Goal: Task Accomplishment & Management: Manage account settings

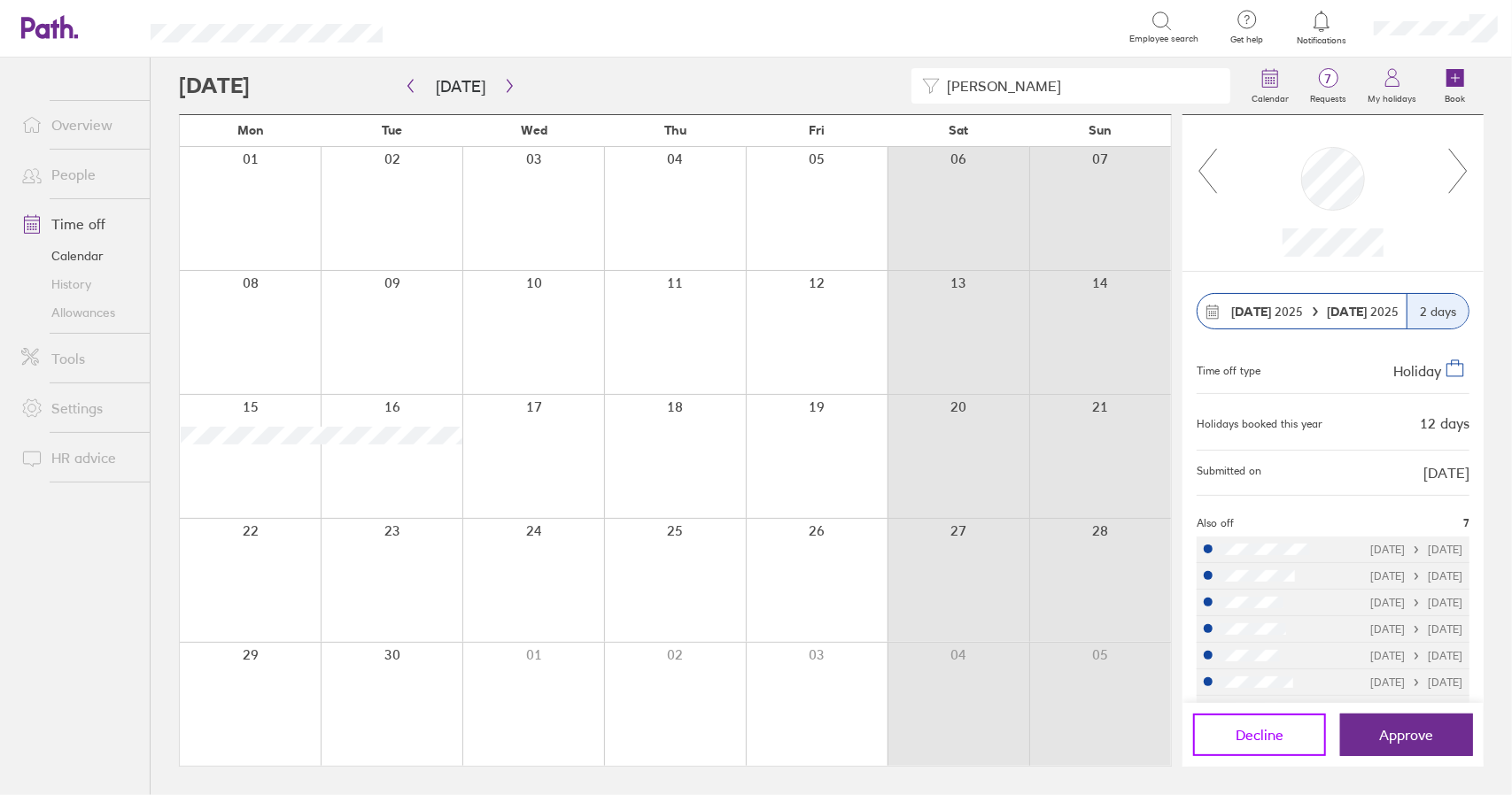
click at [1254, 738] on span "Decline" at bounding box center [1259, 735] width 48 height 16
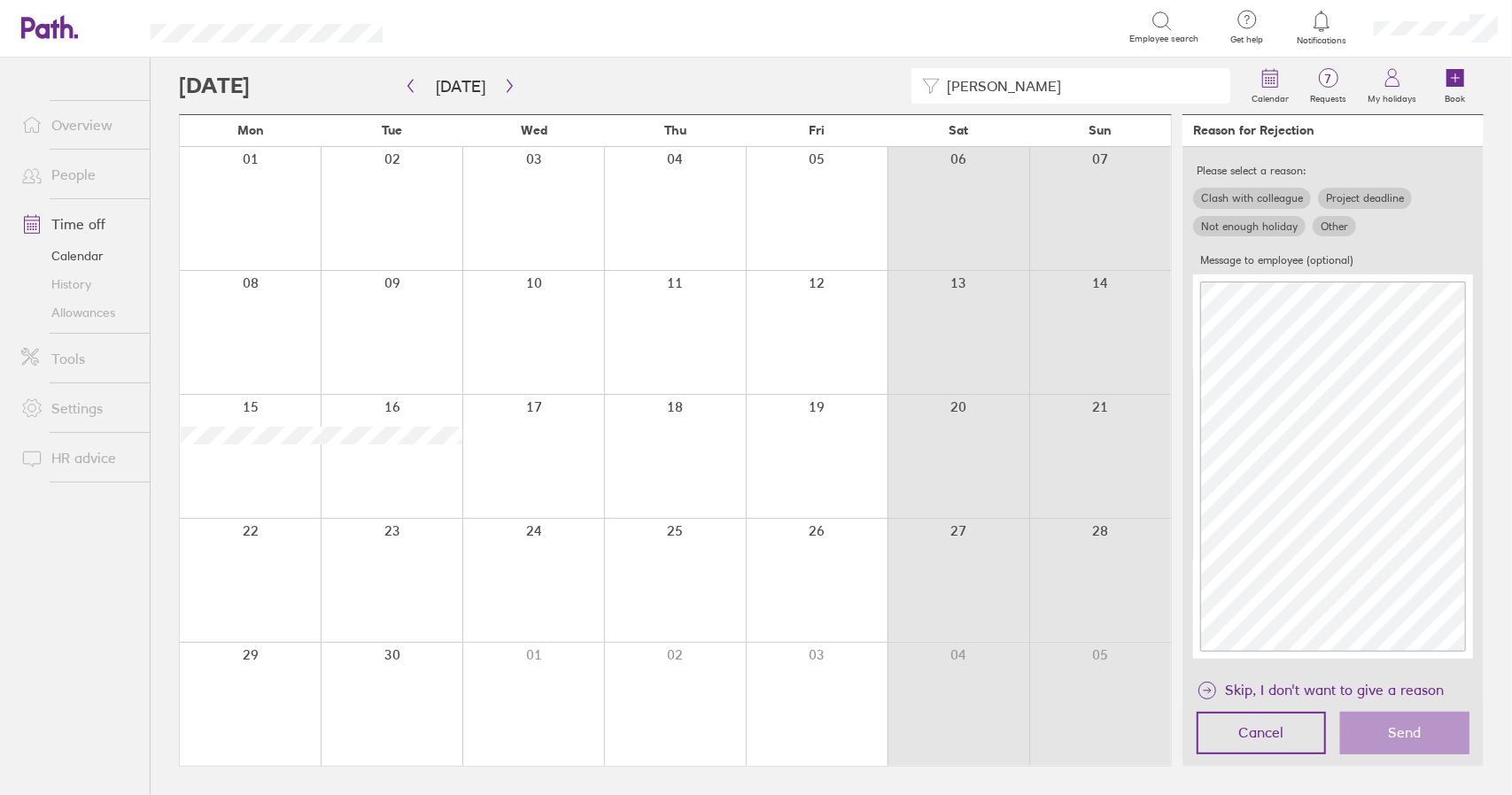
click at [1275, 224] on label "Not enough holiday" at bounding box center [1249, 227] width 112 height 21
click at [0, 0] on input "Not enough holiday" at bounding box center [0, 0] width 0 height 0
click at [1398, 724] on span "Send" at bounding box center [1406, 732] width 33 height 16
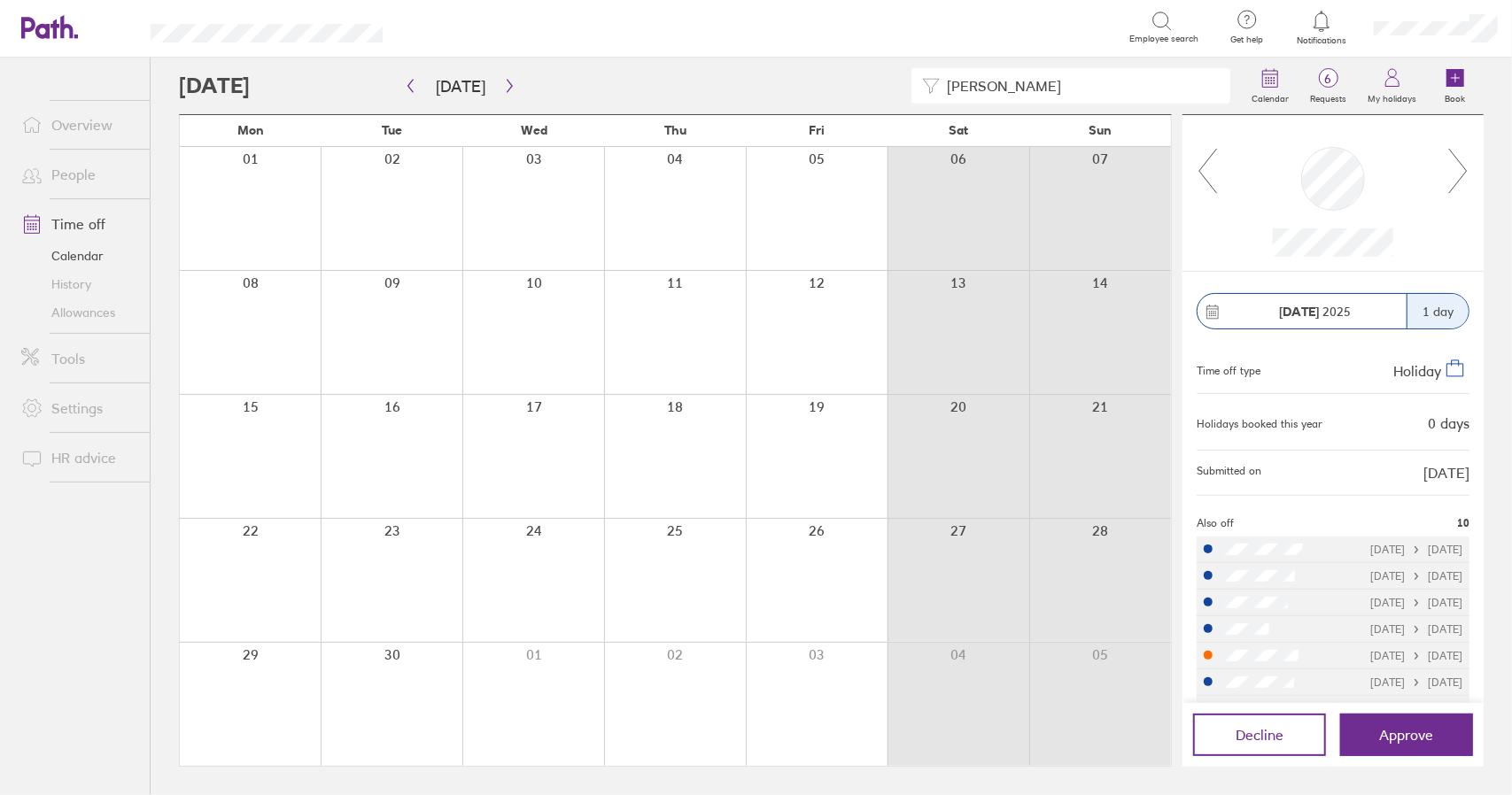
click at [76, 223] on link "Time off" at bounding box center [78, 224] width 142 height 35
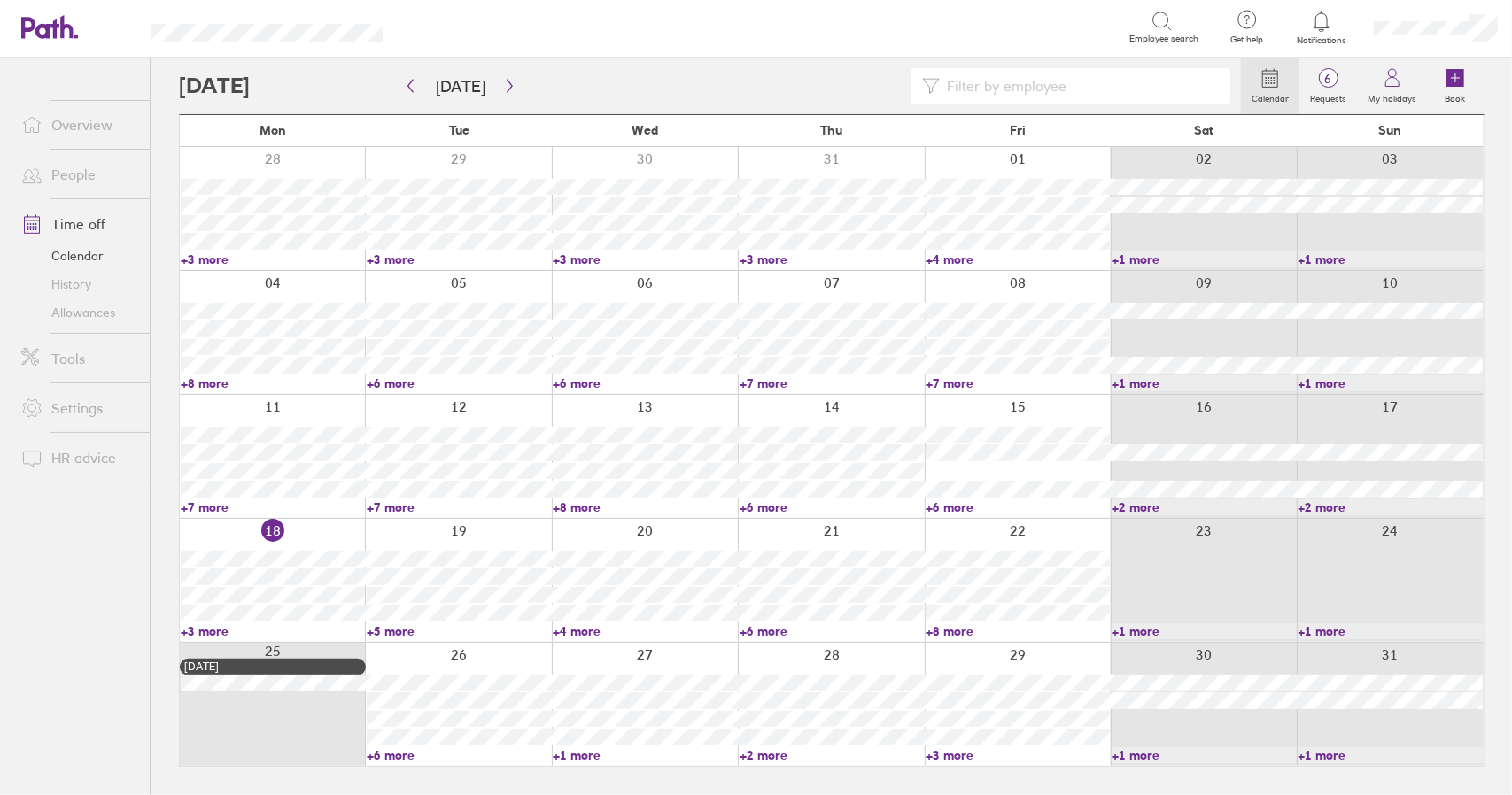
click at [216, 629] on link "+3 more" at bounding box center [272, 631] width 184 height 16
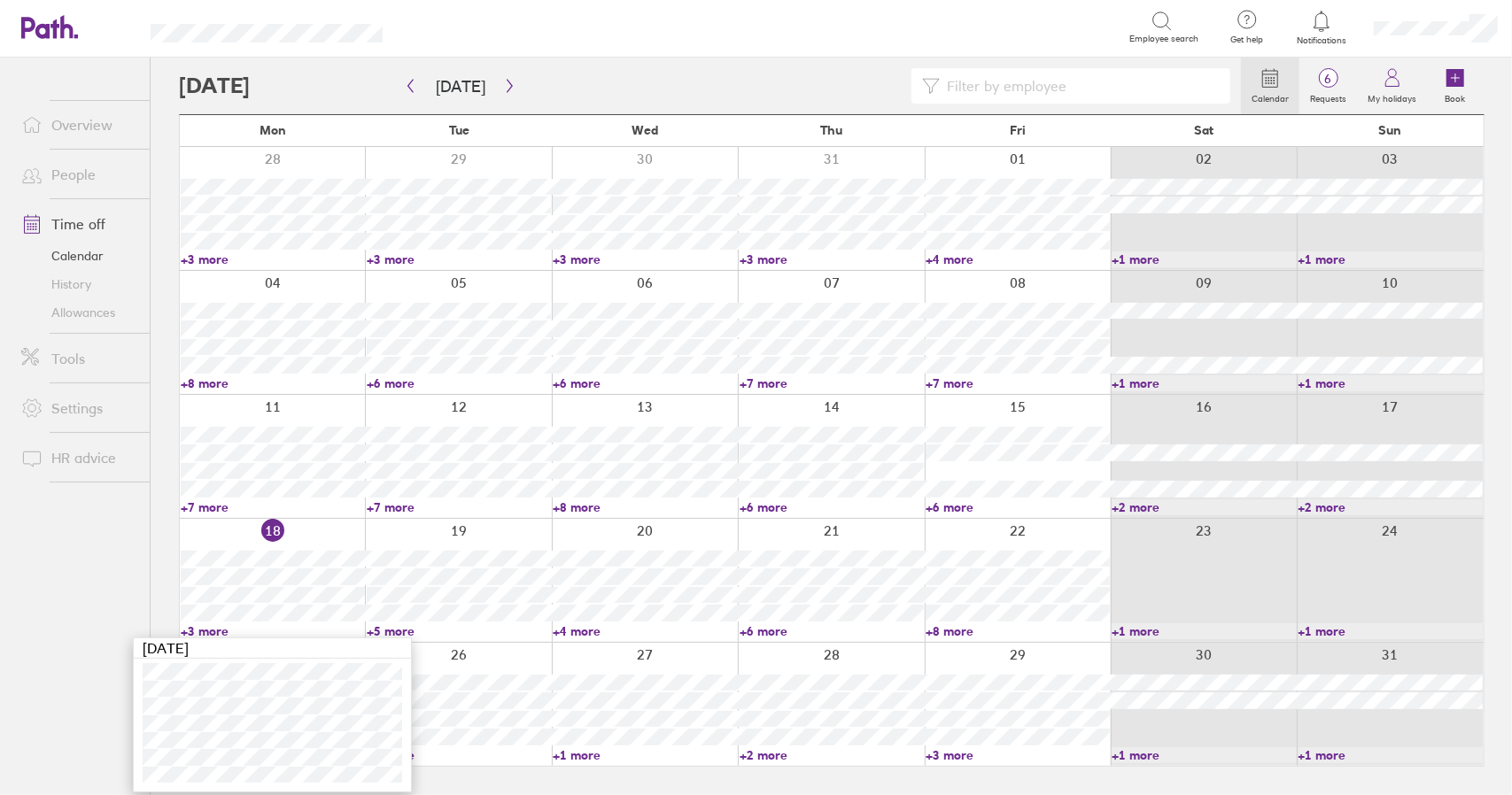
click at [215, 628] on link "+3 more" at bounding box center [272, 631] width 184 height 16
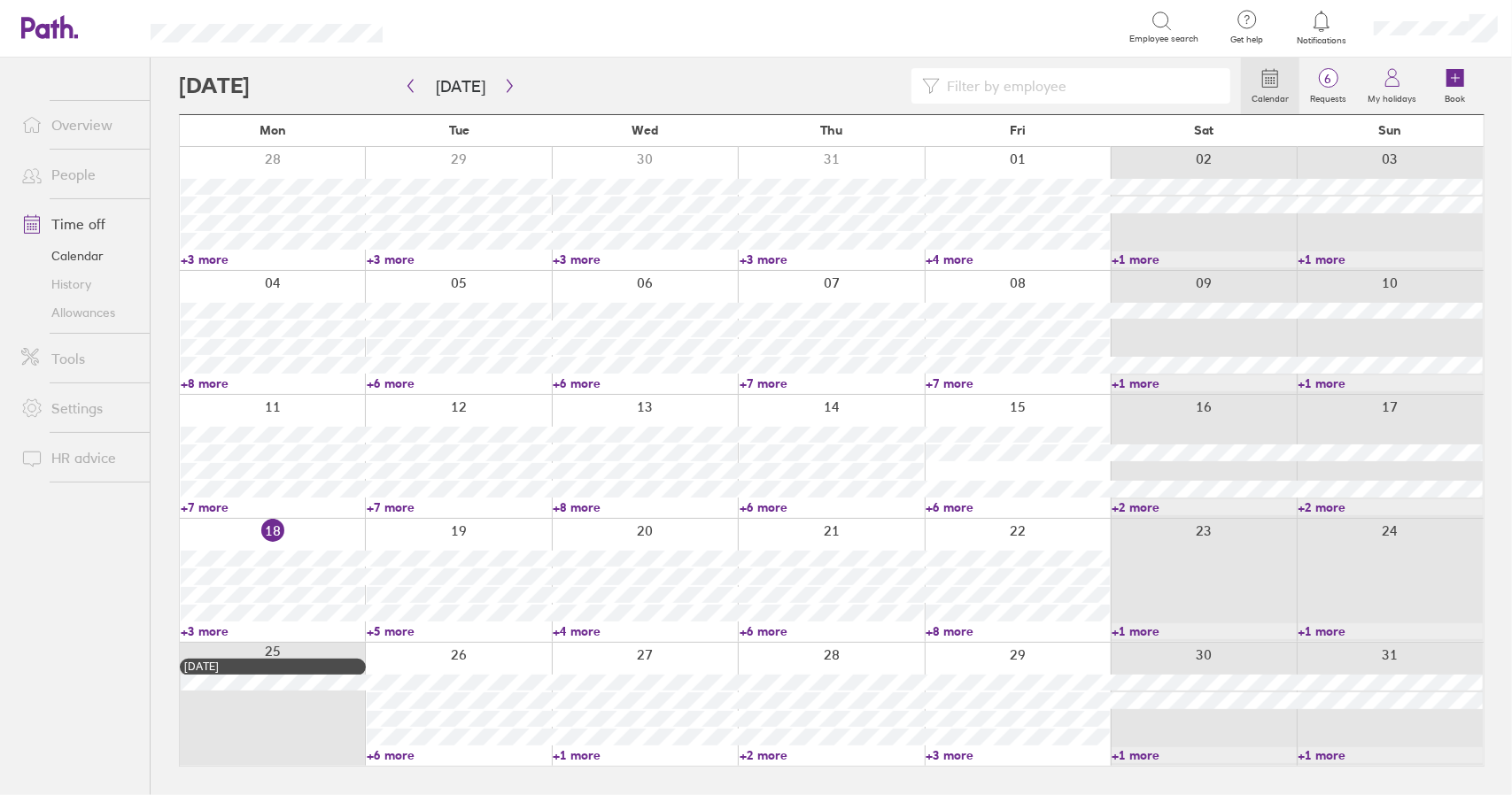
click at [401, 629] on link "+5 more" at bounding box center [458, 631] width 184 height 16
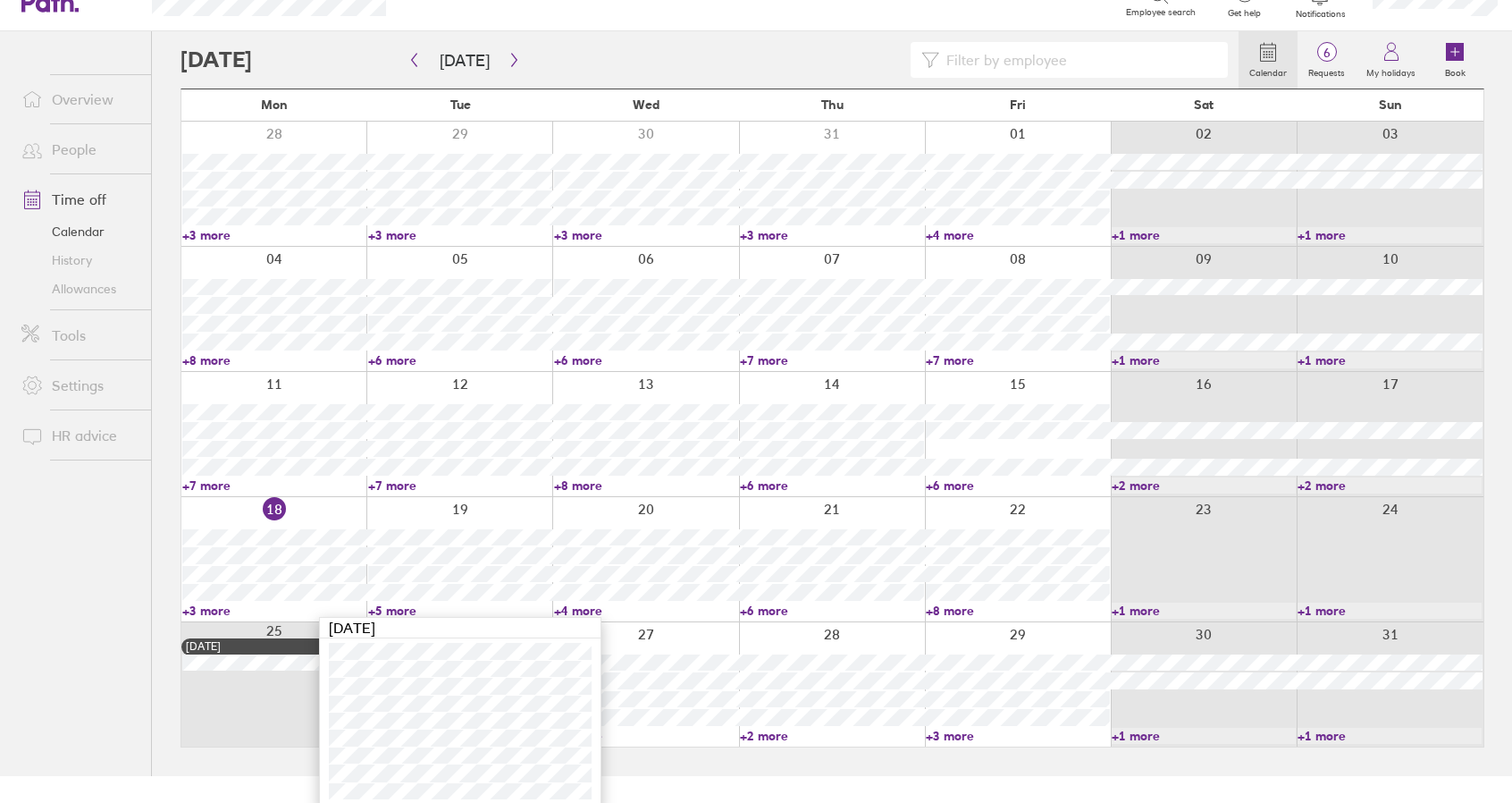
scroll to position [32, 0]
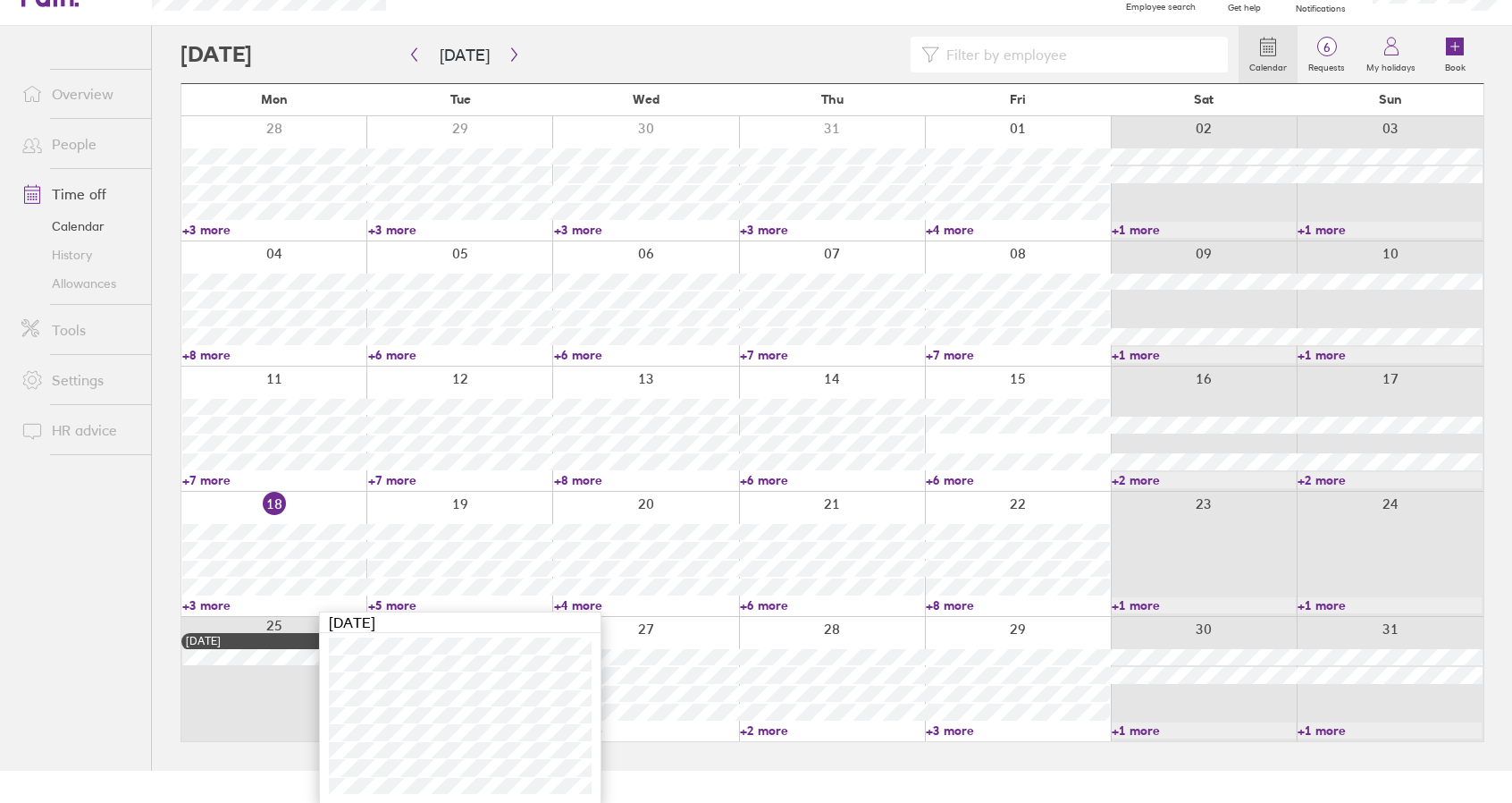
click at [395, 605] on link "+5 more" at bounding box center [459, 605] width 184 height 16
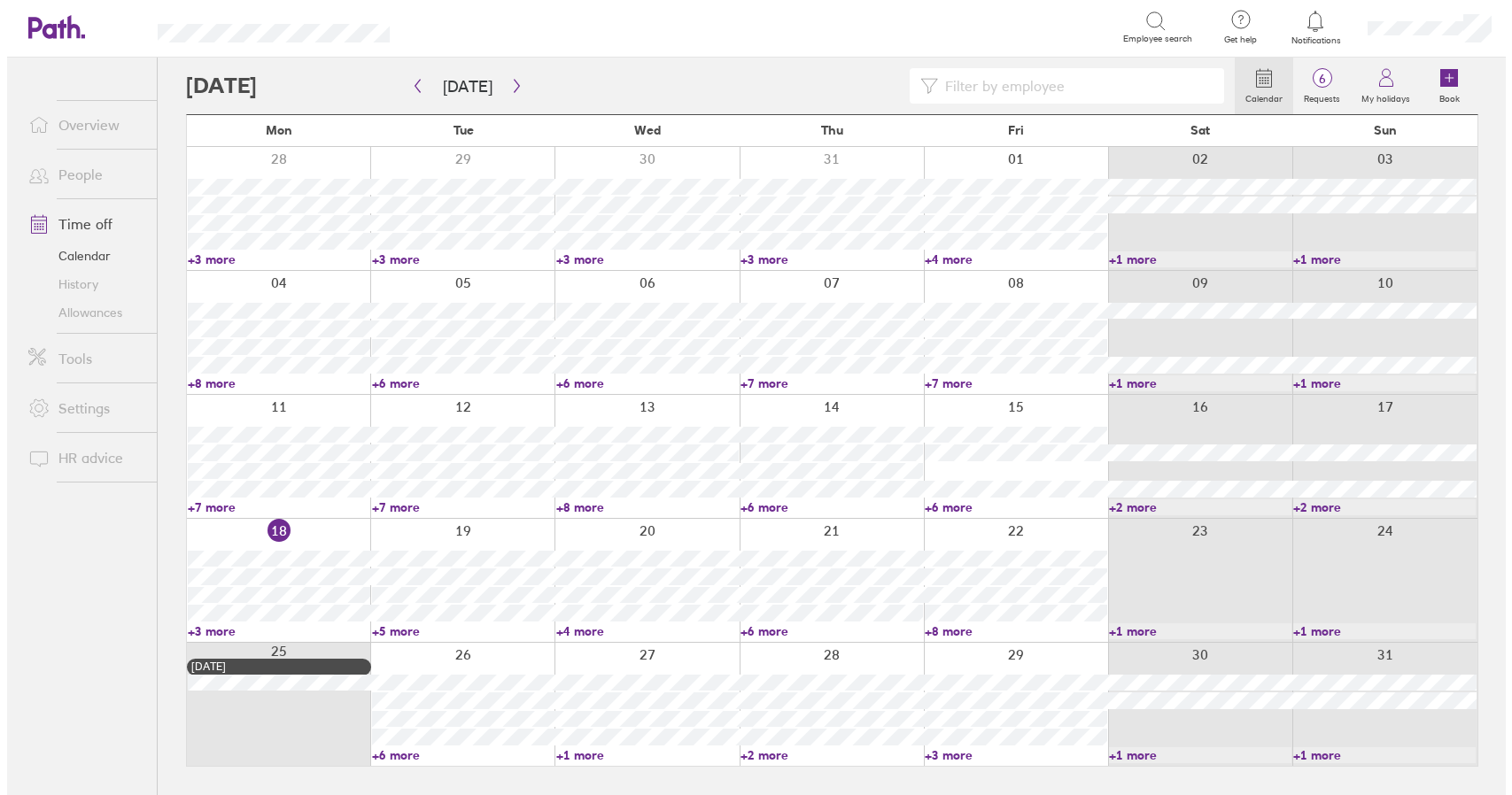
scroll to position [0, 0]
